Goal: Find specific page/section

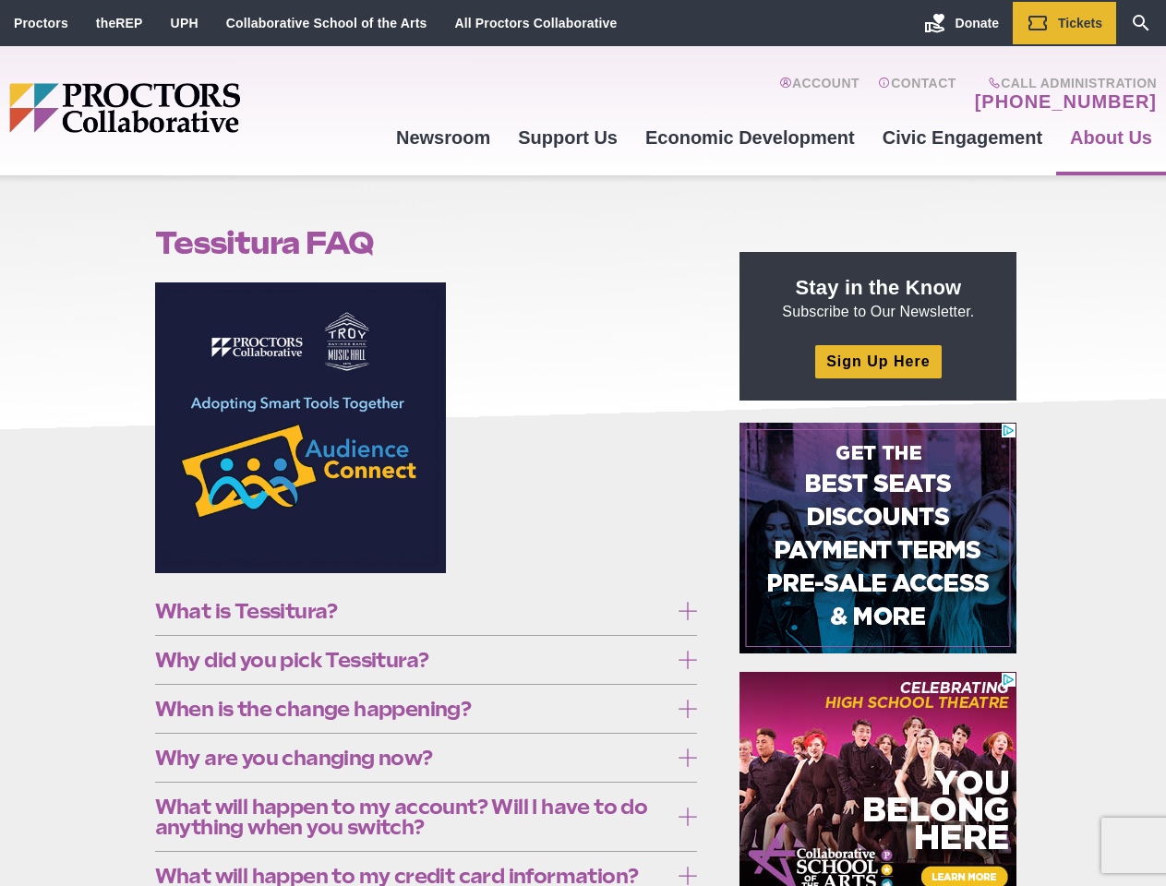
click at [583, 443] on figure at bounding box center [426, 435] width 543 height 305
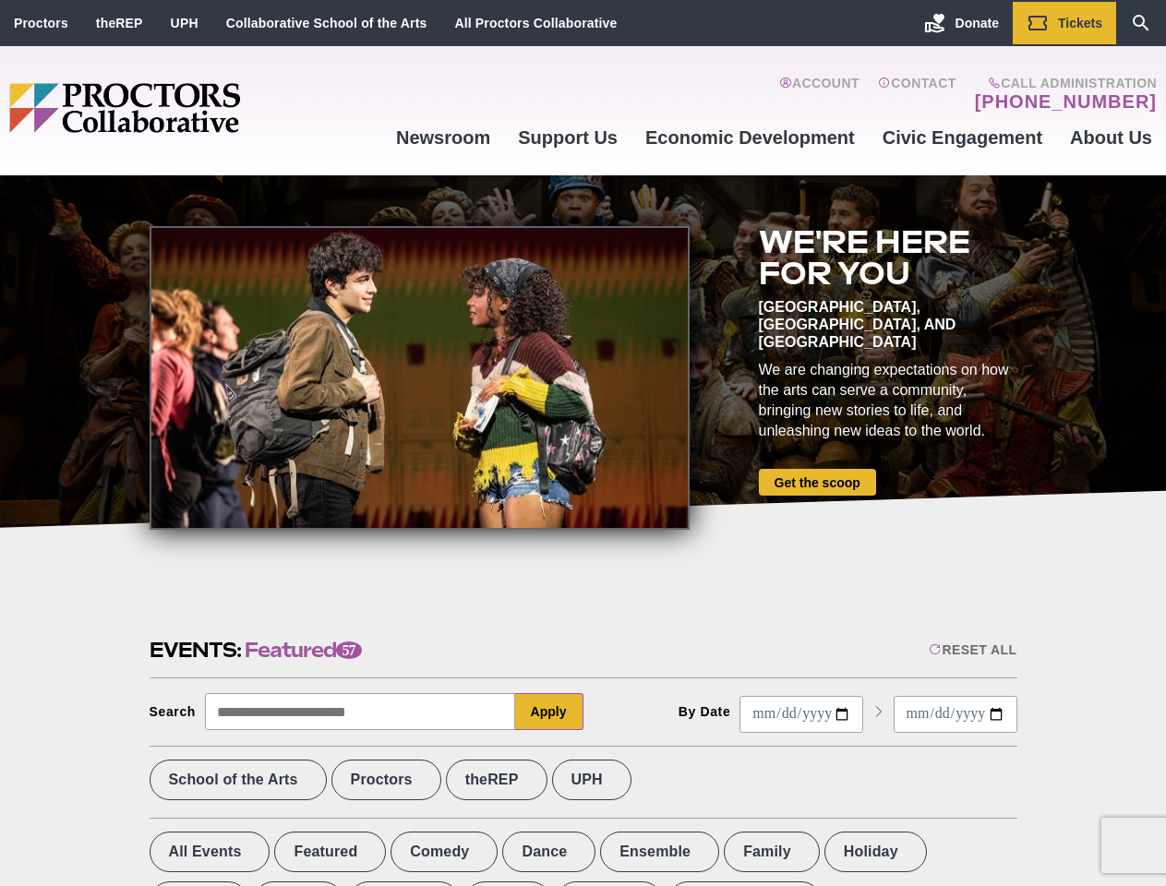
click at [583, 443] on div at bounding box center [420, 378] width 540 height 304
click at [971, 650] on div "Reset All" at bounding box center [973, 650] width 88 height 15
click at [549, 712] on button "Apply" at bounding box center [549, 711] width 68 height 37
